Goal: Information Seeking & Learning: Check status

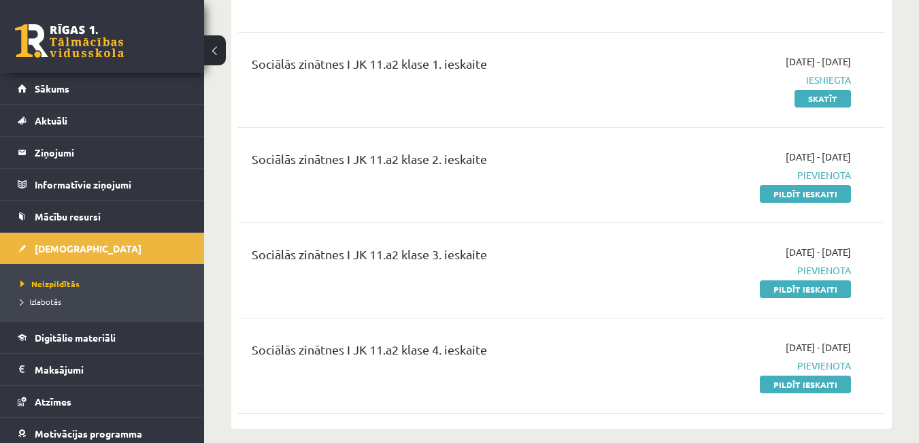
scroll to position [680, 0]
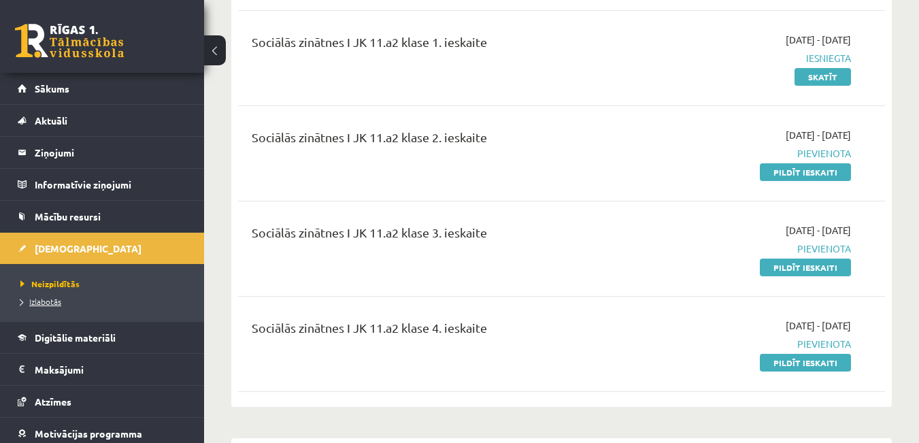
click at [57, 301] on span "Izlabotās" at bounding box center [40, 301] width 41 height 11
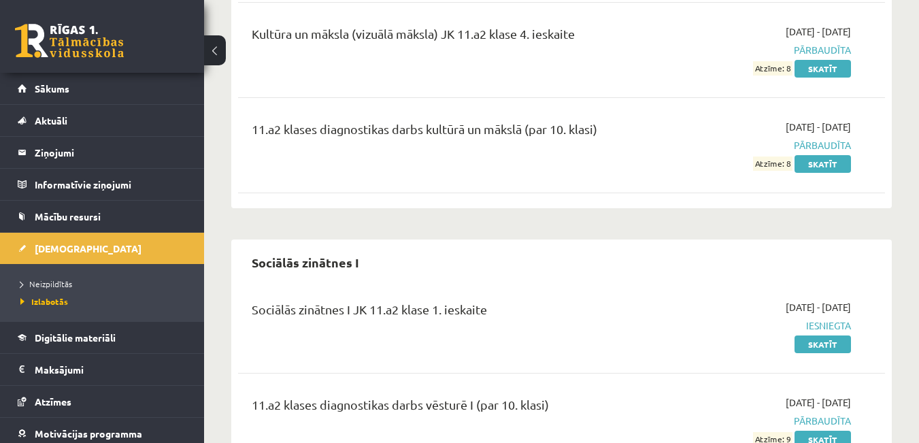
scroll to position [524, 0]
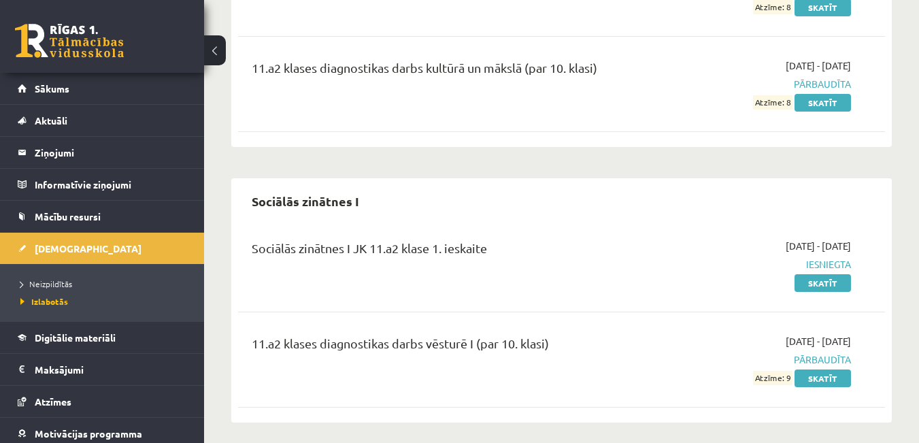
click at [602, 206] on div "Sociālās zinātnes I" at bounding box center [561, 201] width 647 height 32
click at [640, 185] on div "Sociālās zinātnes I" at bounding box center [561, 201] width 647 height 32
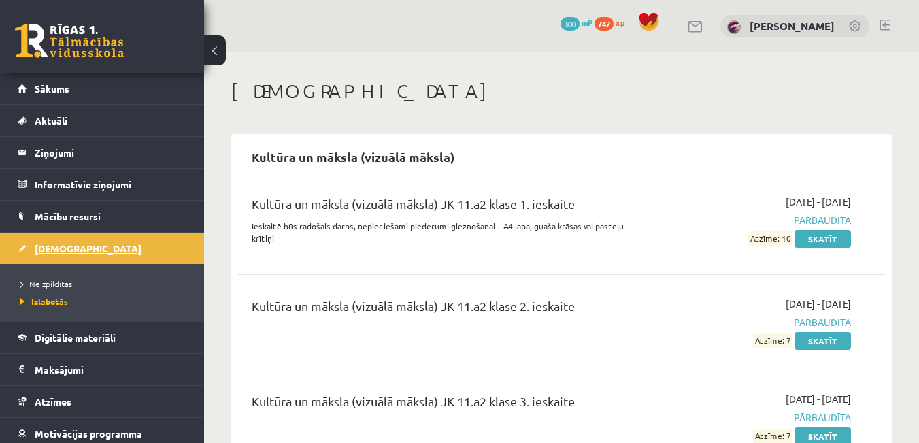
click at [54, 252] on span "[DEMOGRAPHIC_DATA]" at bounding box center [88, 248] width 107 height 12
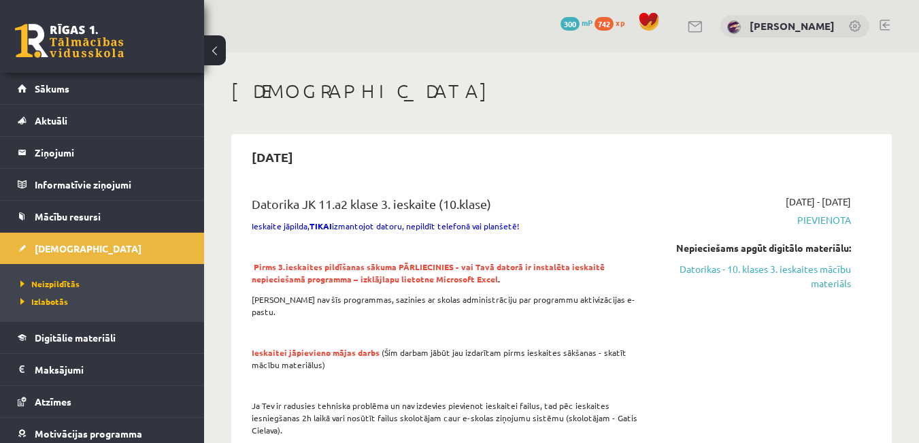
click at [286, 103] on div "[DEMOGRAPHIC_DATA]" at bounding box center [561, 93] width 660 height 27
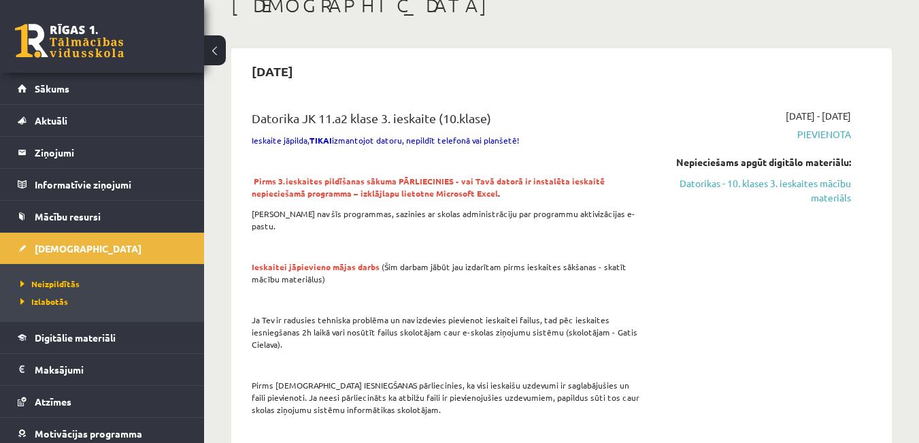
scroll to position [68, 0]
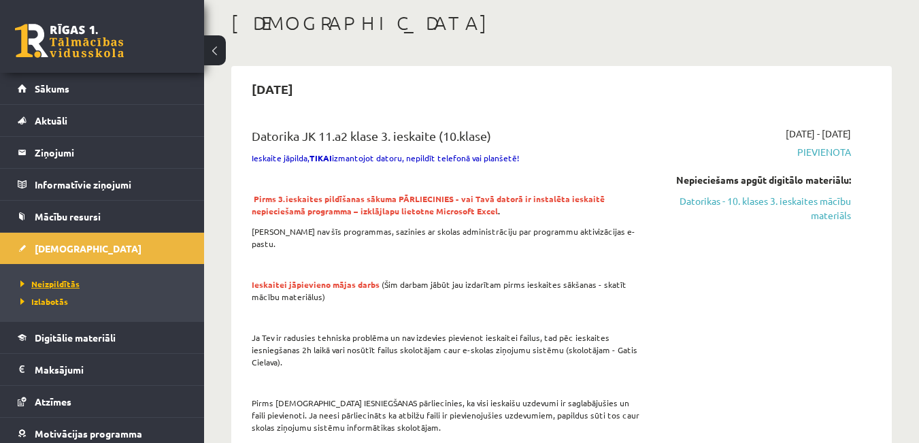
click at [75, 285] on span "Neizpildītās" at bounding box center [49, 283] width 59 height 11
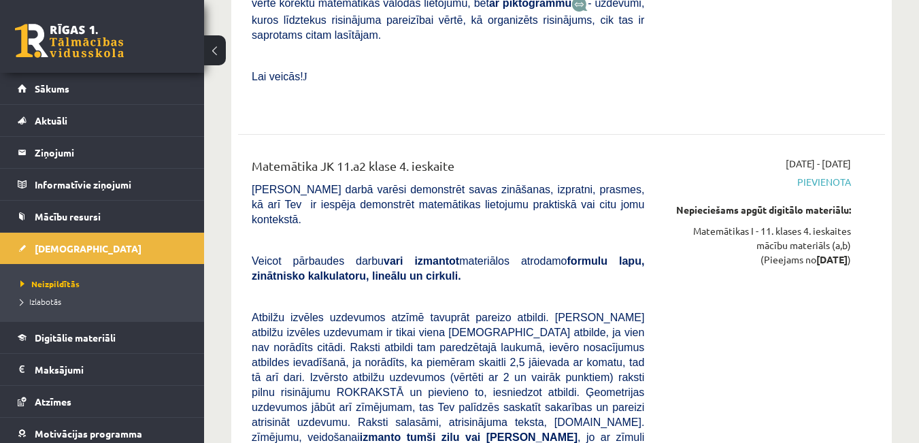
scroll to position [4326, 0]
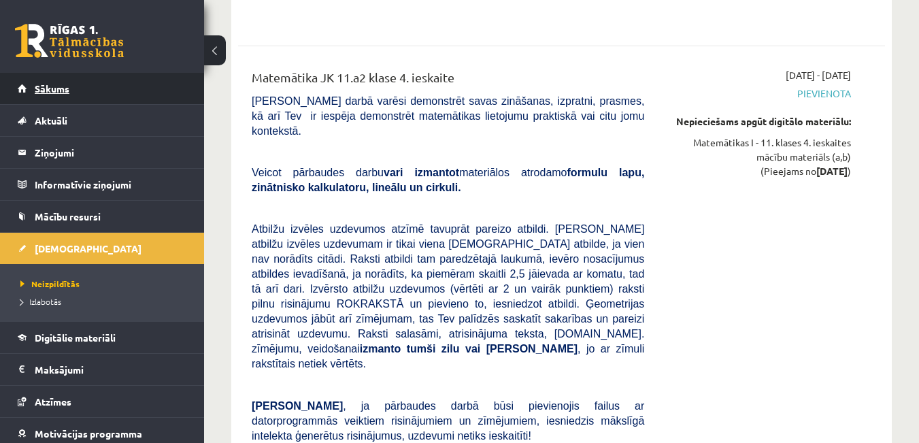
click at [50, 93] on span "Sākums" at bounding box center [52, 88] width 35 height 12
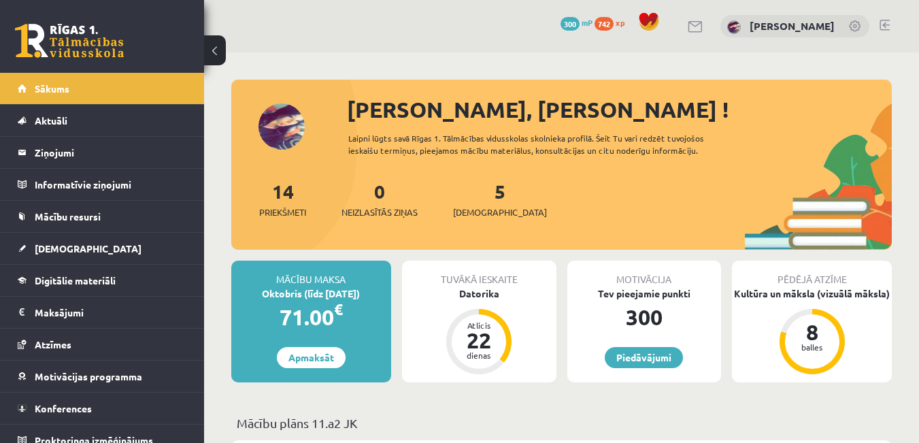
scroll to position [204, 0]
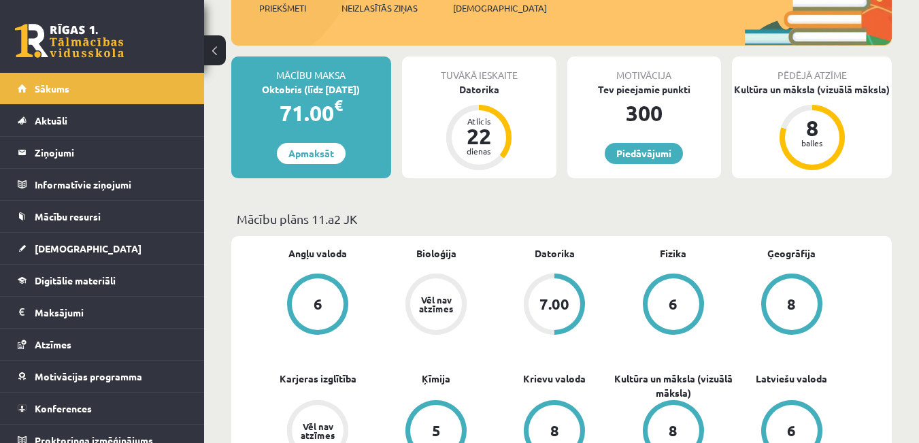
click at [475, 99] on div "Tuvākā ieskaite [GEOGRAPHIC_DATA] Atlicis 22 dienas" at bounding box center [479, 117] width 154 height 122
click at [475, 88] on div "Datorika" at bounding box center [479, 89] width 154 height 14
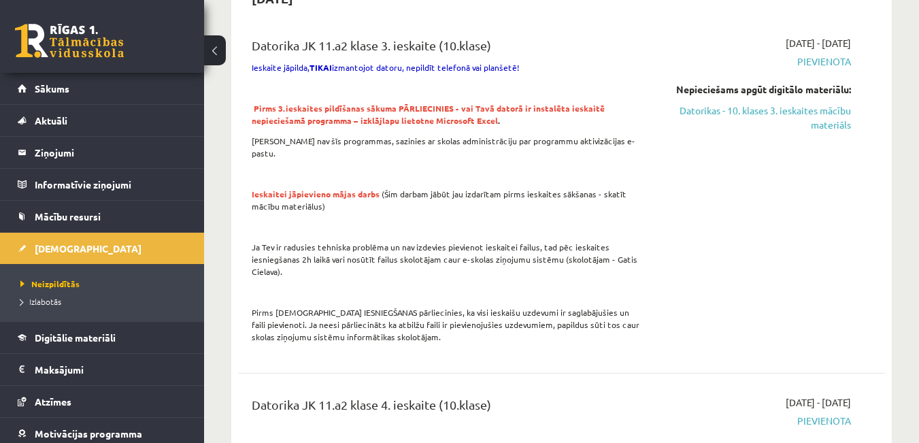
scroll to position [68, 0]
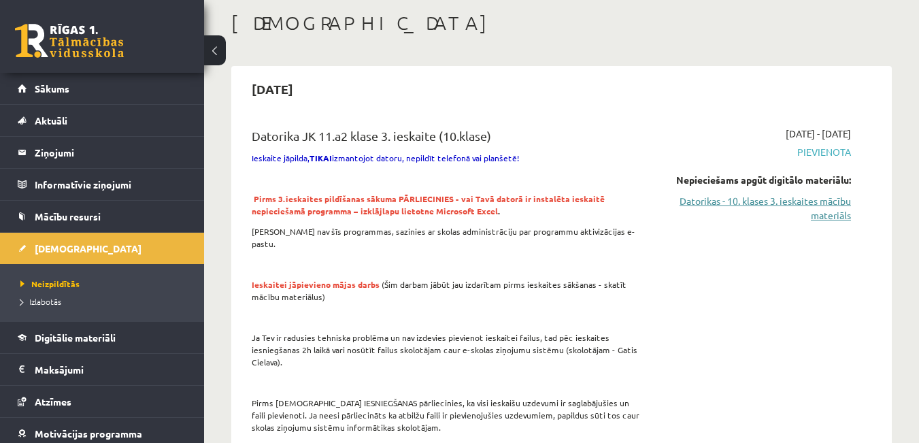
click at [842, 212] on link "Datorikas - 10. klases 3. ieskaites mācību materiāls" at bounding box center [757, 208] width 186 height 29
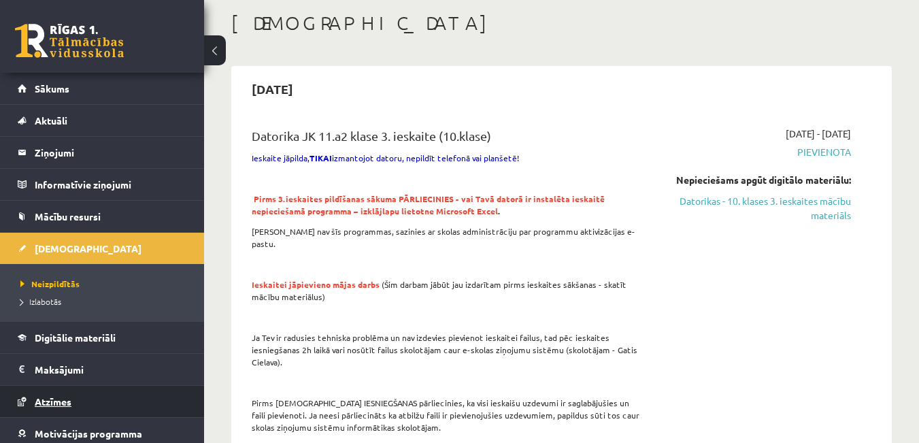
click at [41, 397] on span "Atzīmes" at bounding box center [53, 401] width 37 height 12
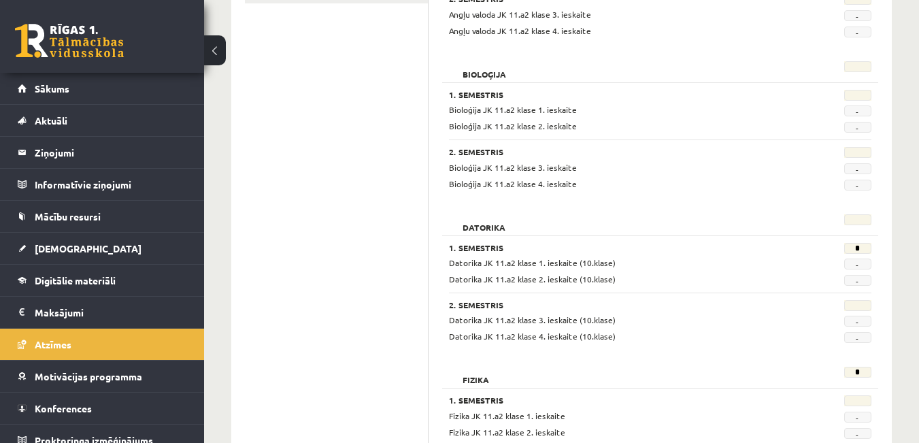
scroll to position [340, 0]
